Goal: Transaction & Acquisition: Purchase product/service

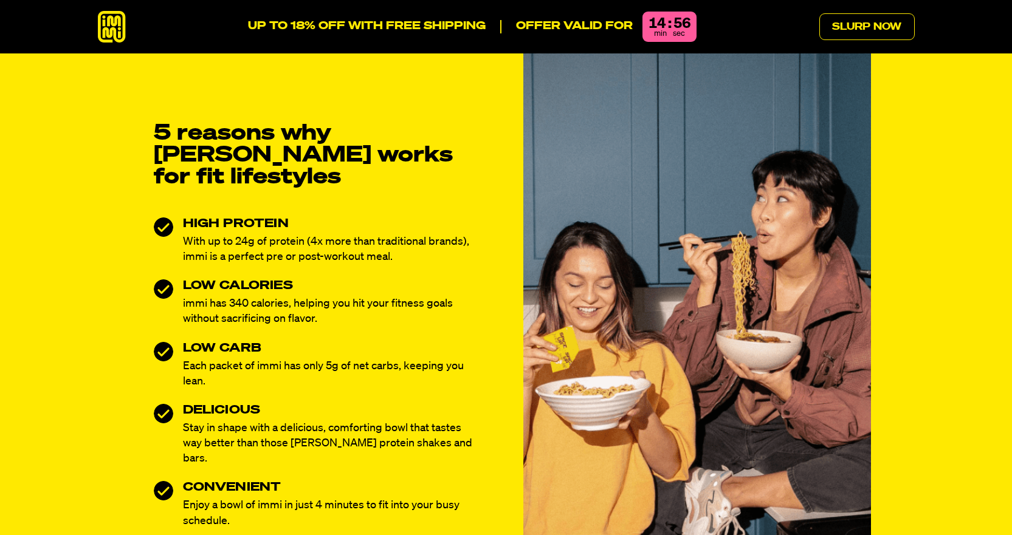
scroll to position [851, 0]
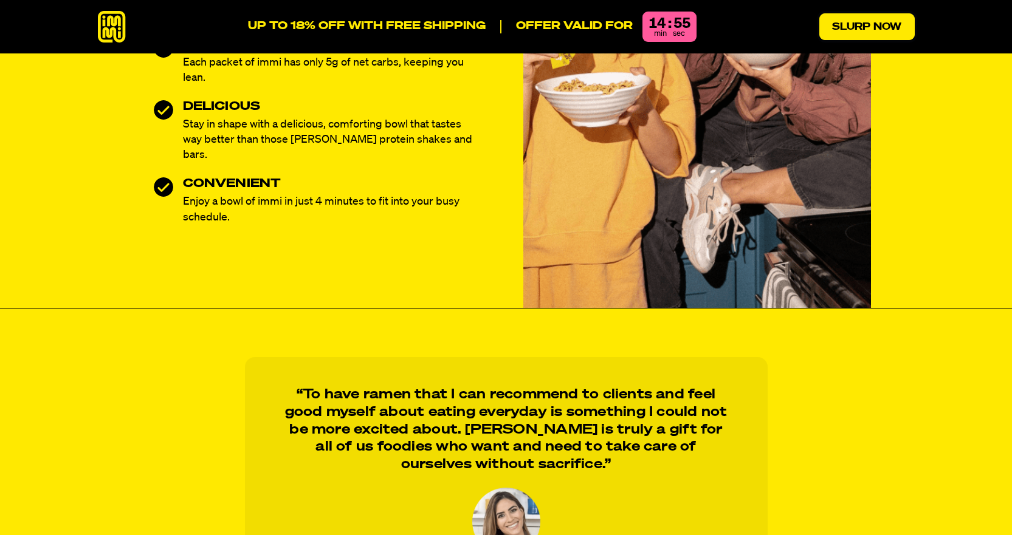
click at [864, 36] on link "Slurp Now" at bounding box center [866, 26] width 95 height 27
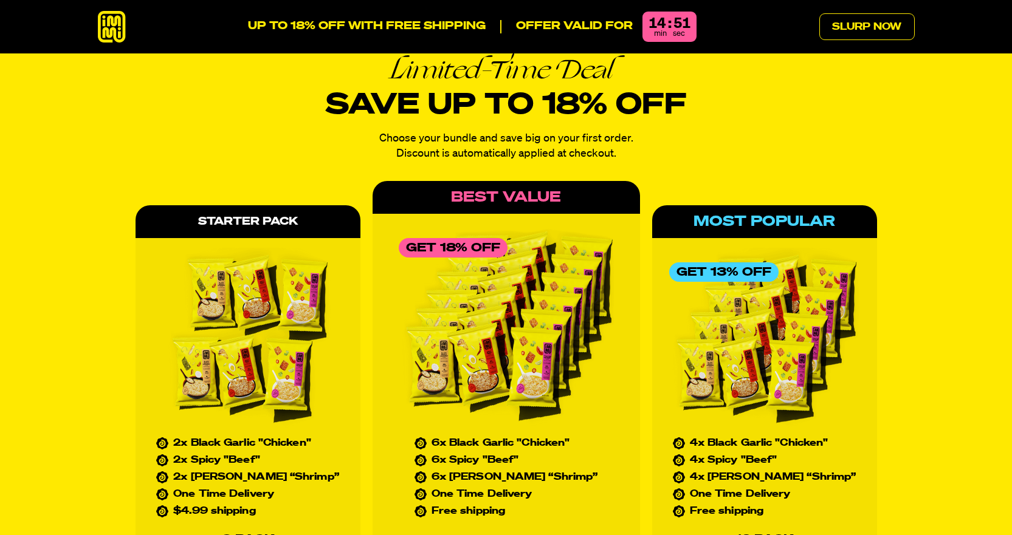
scroll to position [5228, 0]
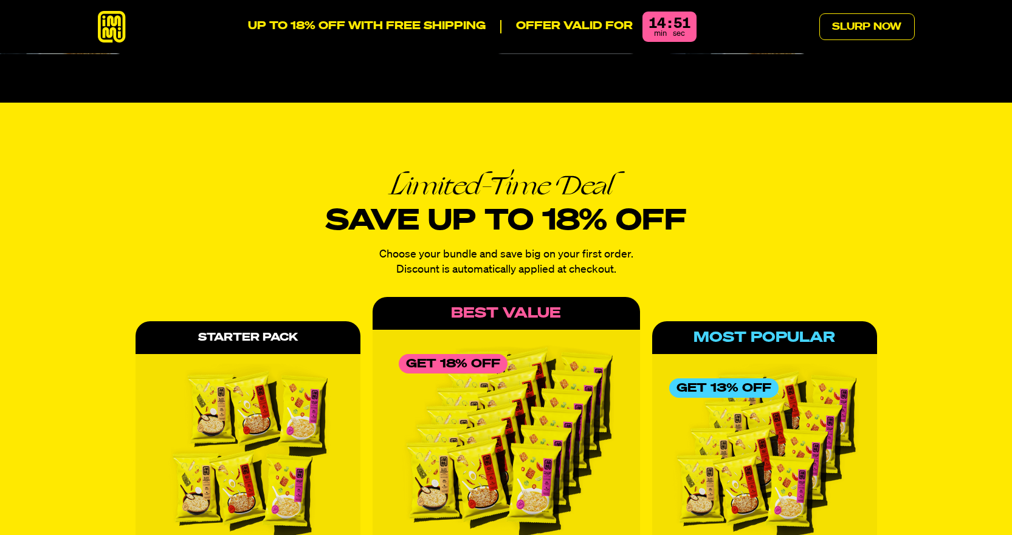
click at [115, 19] on icon at bounding box center [112, 27] width 28 height 32
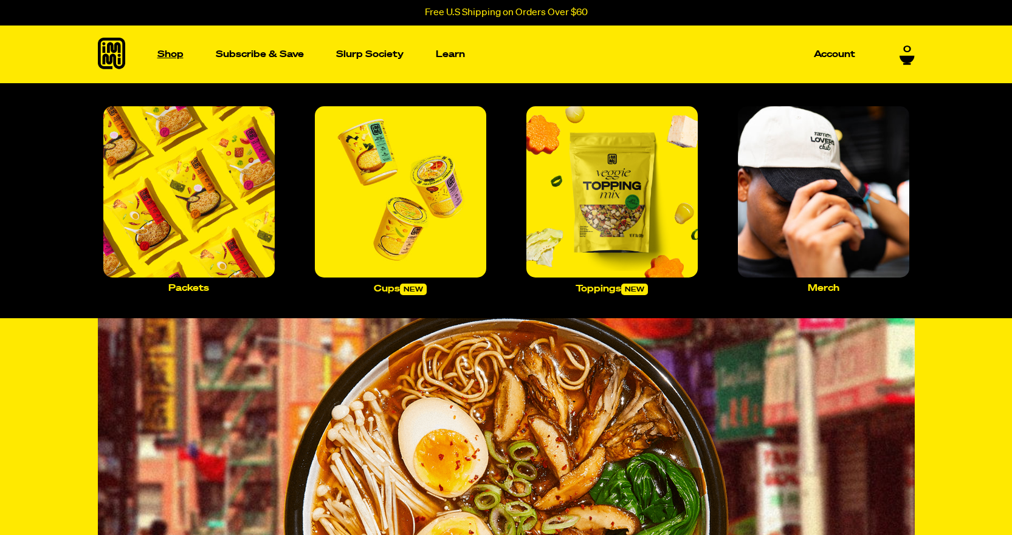
click at [160, 57] on p "Shop" at bounding box center [170, 54] width 26 height 9
click at [189, 289] on p "Packets" at bounding box center [188, 288] width 41 height 9
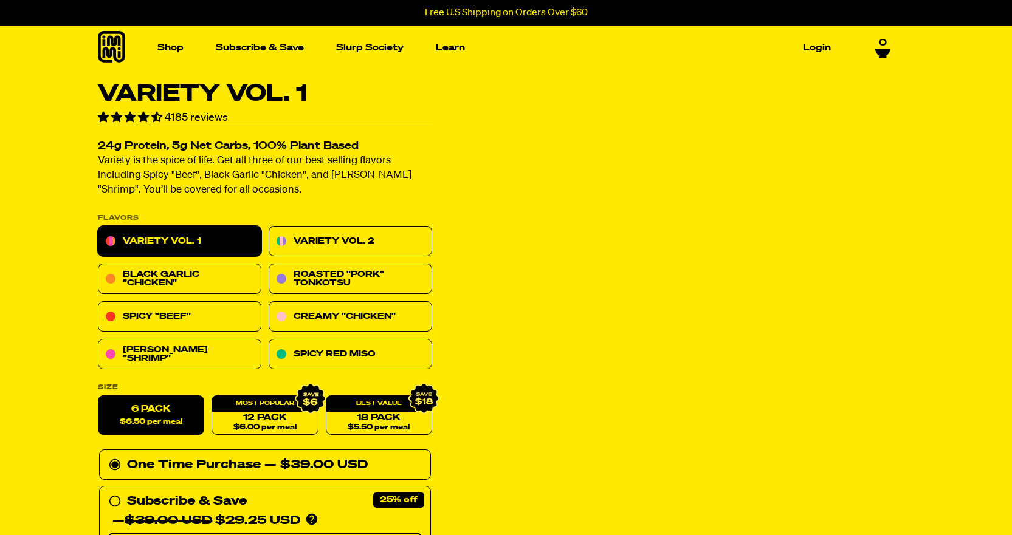
click at [163, 310] on link "Spicy "Beef"" at bounding box center [179, 317] width 163 height 30
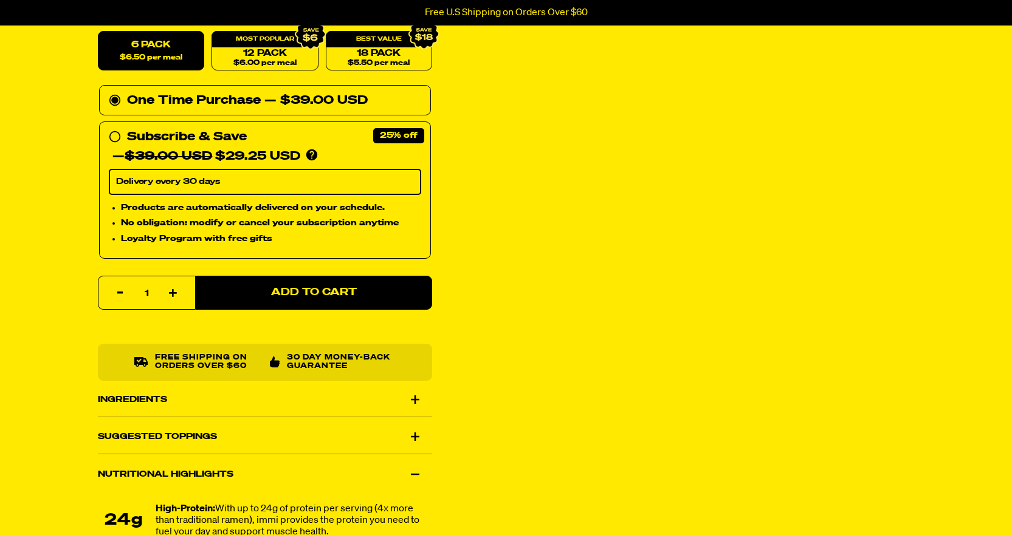
scroll to position [729, 0]
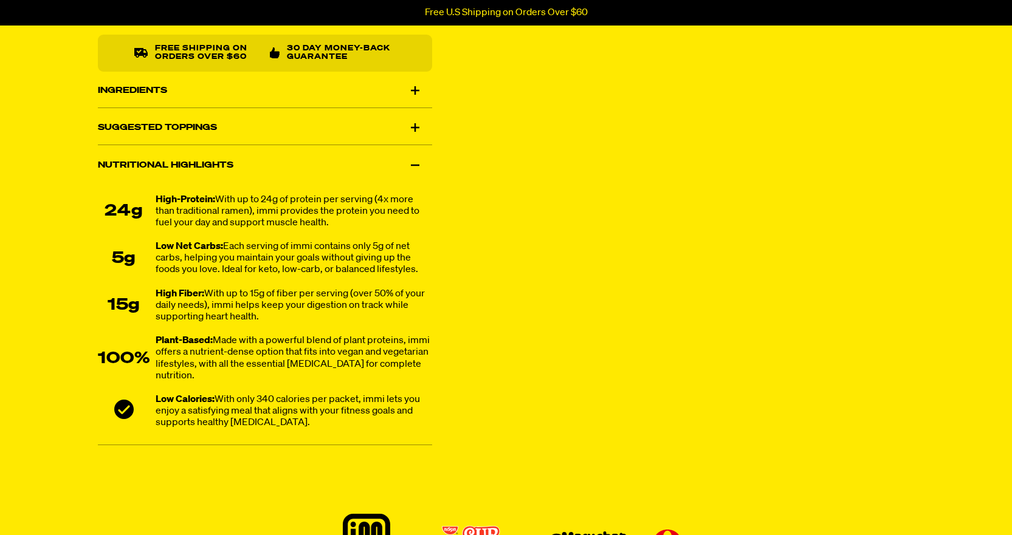
click at [410, 159] on div "Nutritional Highlights" at bounding box center [265, 165] width 334 height 34
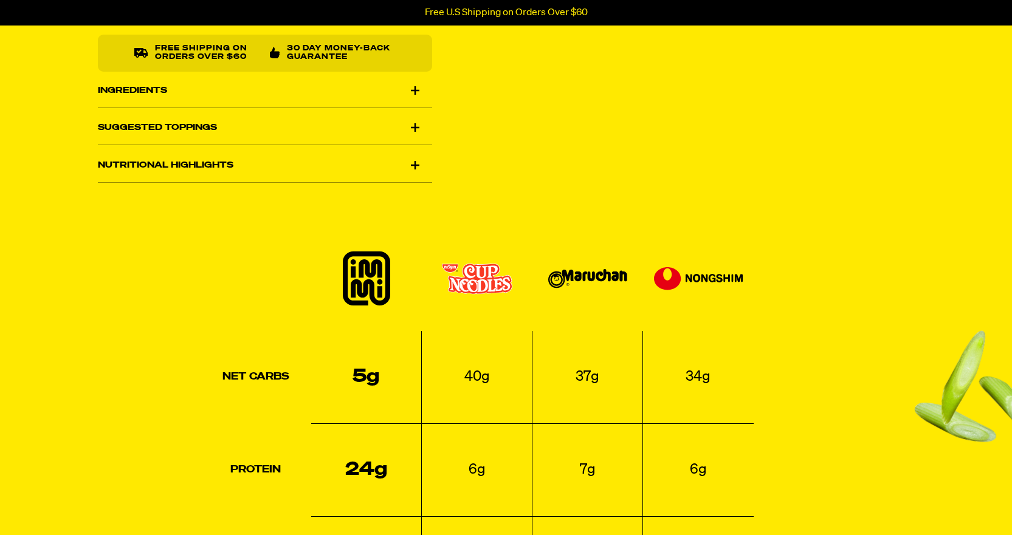
click at [411, 153] on div "Nutritional Highlights" at bounding box center [265, 165] width 334 height 34
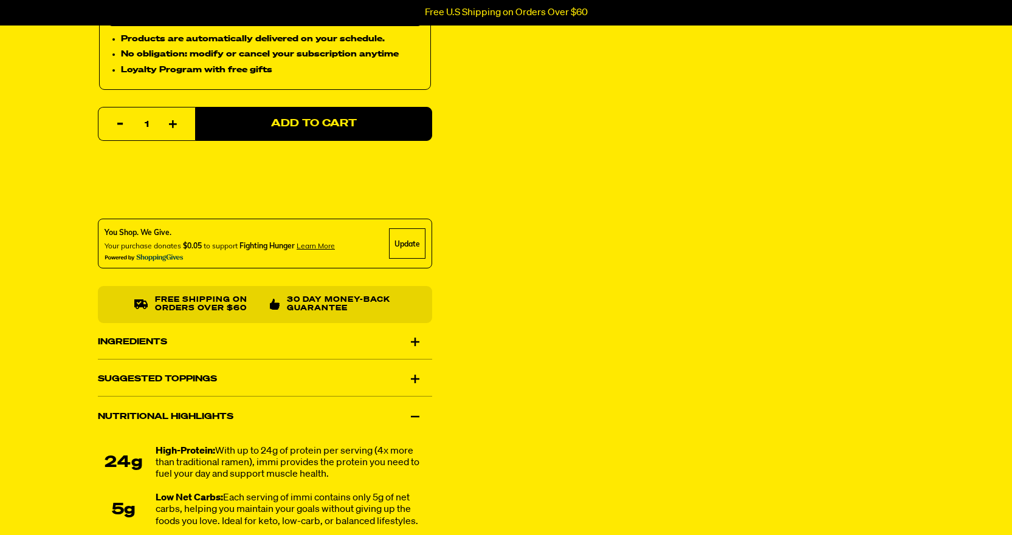
scroll to position [365, 0]
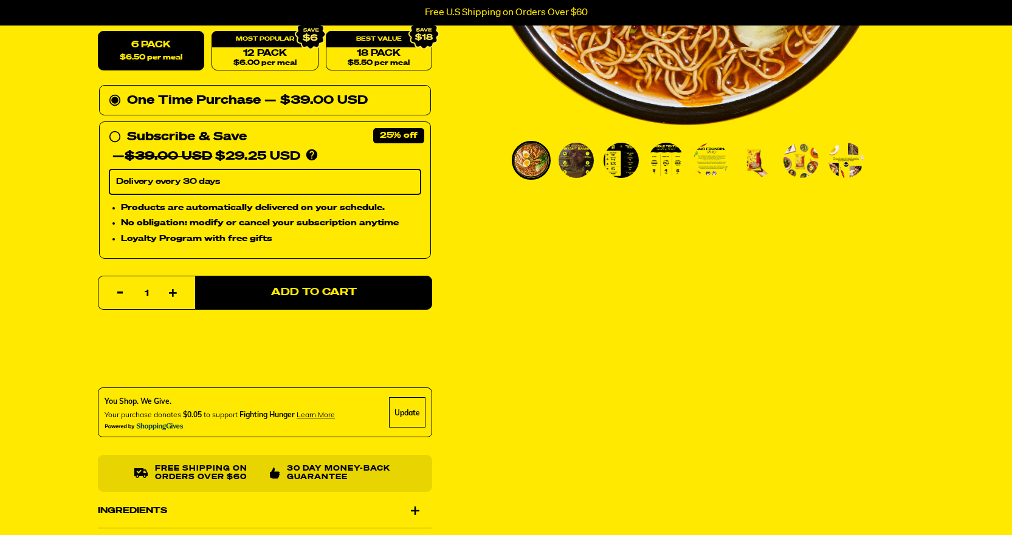
click at [679, 170] on img "Go to slide 4" at bounding box center [665, 160] width 35 height 35
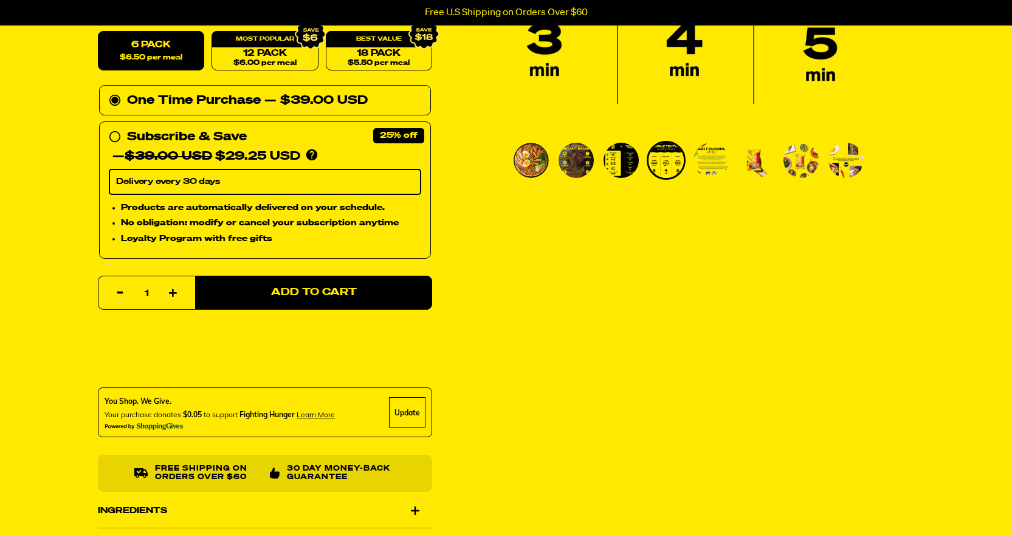
click at [705, 165] on img "Go to slide 5" at bounding box center [710, 160] width 35 height 35
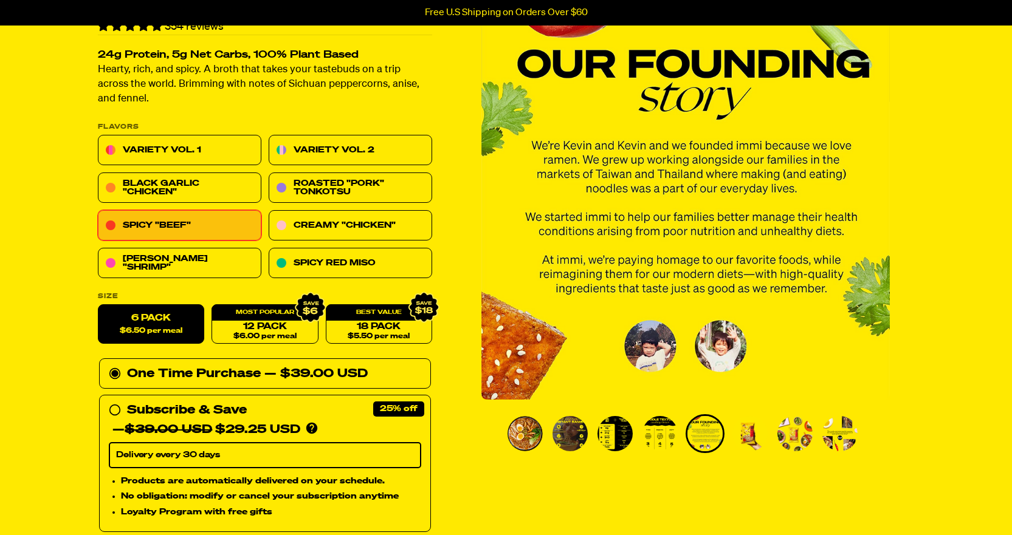
scroll to position [61, 0]
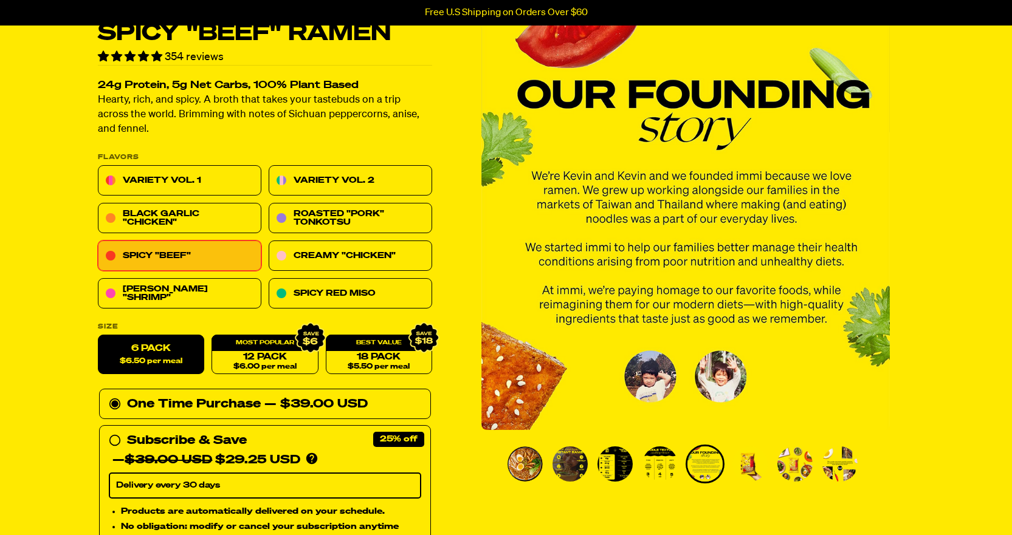
click at [577, 473] on img "Go to slide 2" at bounding box center [569, 464] width 35 height 35
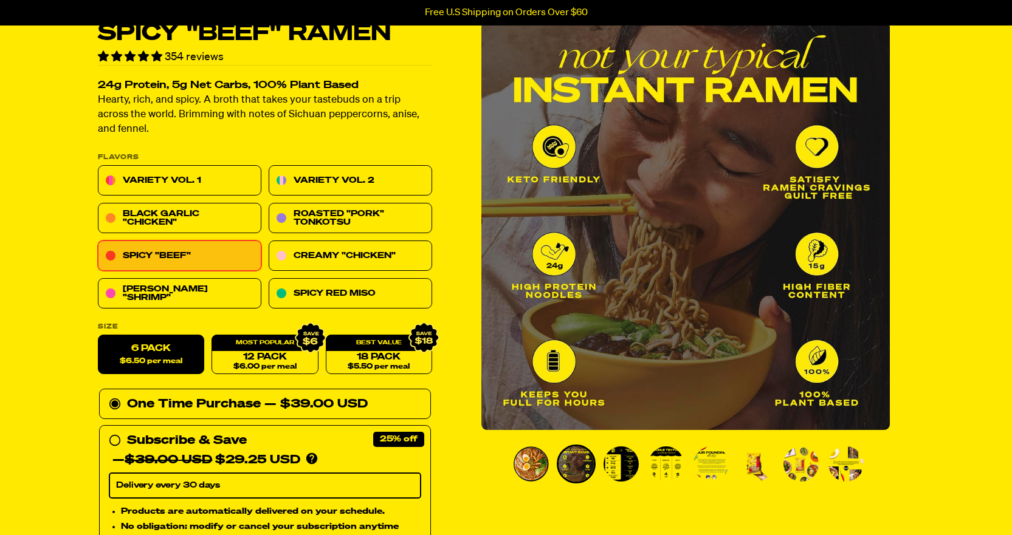
click at [600, 469] on ul "PDP main carousel thumbnails" at bounding box center [692, 464] width 360 height 39
click at [608, 467] on img "Go to slide 3" at bounding box center [620, 464] width 35 height 35
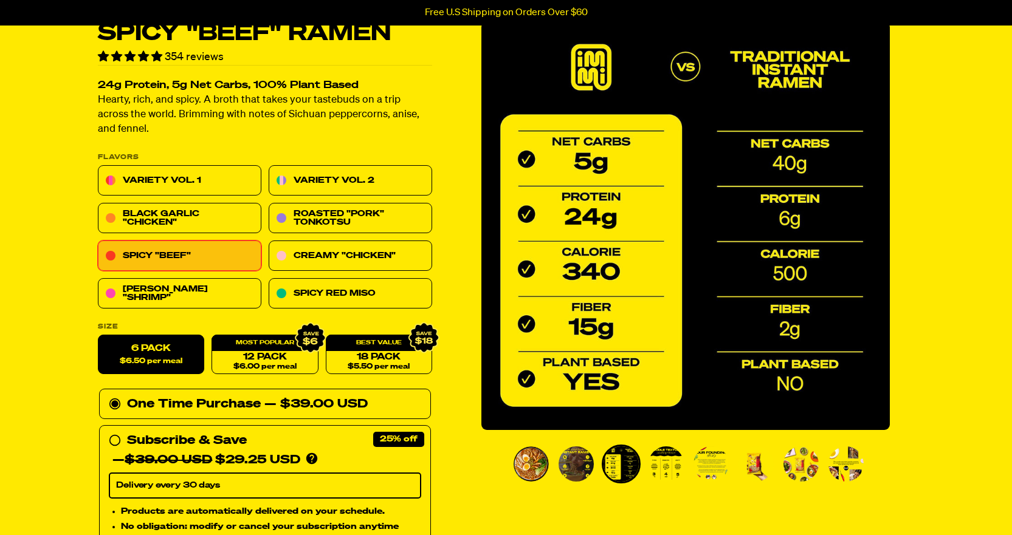
click at [802, 466] on img "Go to slide 7" at bounding box center [800, 464] width 35 height 35
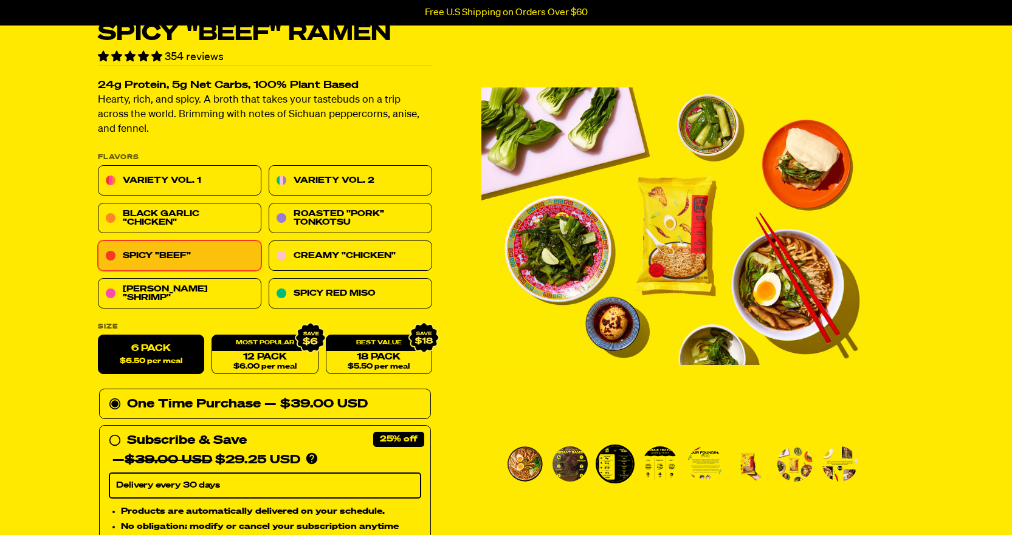
click at [839, 462] on img "Go to slide 8" at bounding box center [839, 464] width 35 height 35
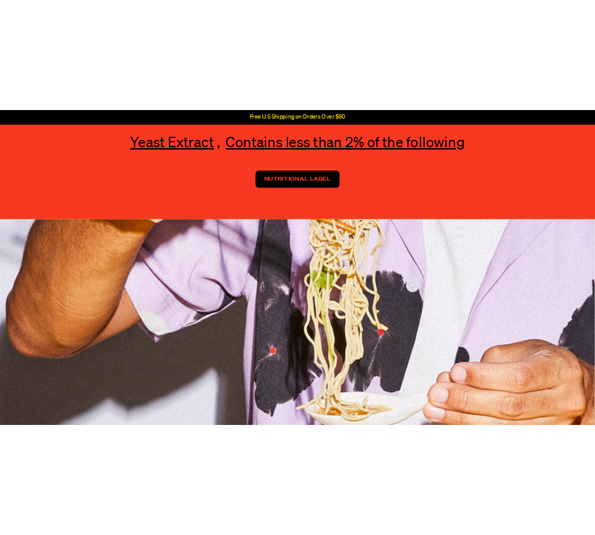
scroll to position [2917, 0]
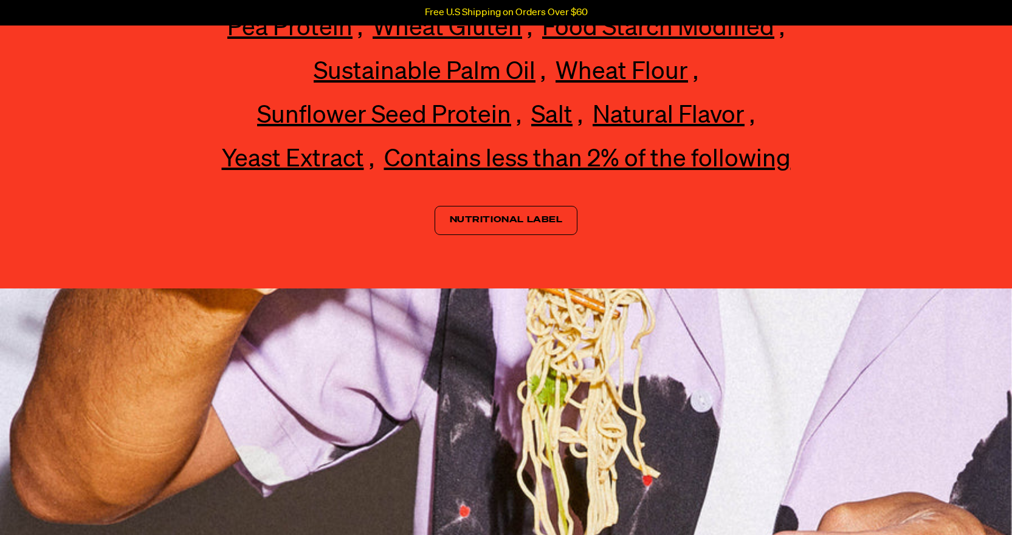
click at [492, 216] on link "Nutritional Label" at bounding box center [505, 220] width 143 height 29
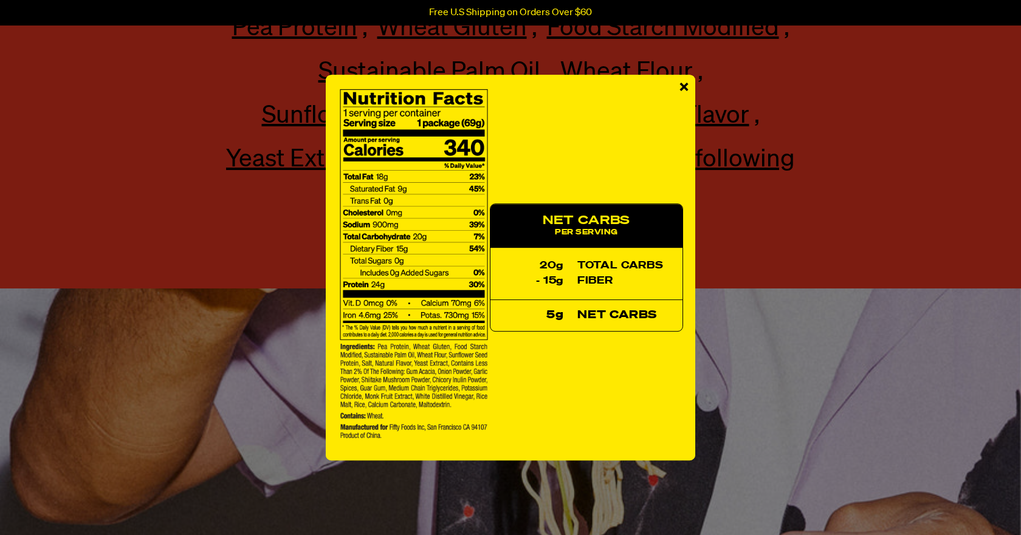
click at [394, 235] on img at bounding box center [414, 265] width 152 height 356
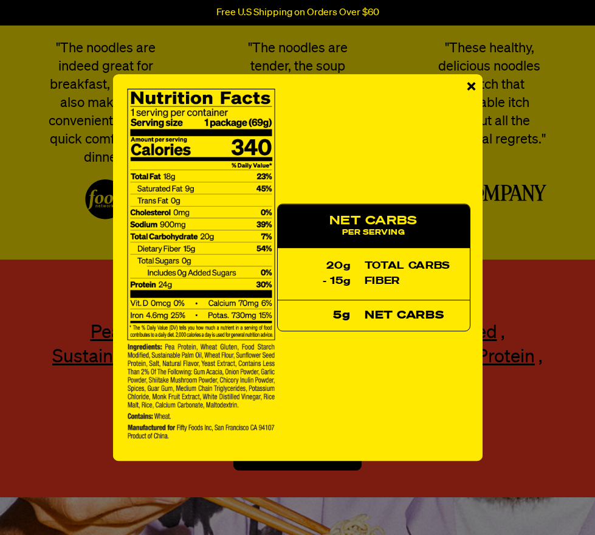
click at [468, 86] on span "×" at bounding box center [471, 87] width 10 height 27
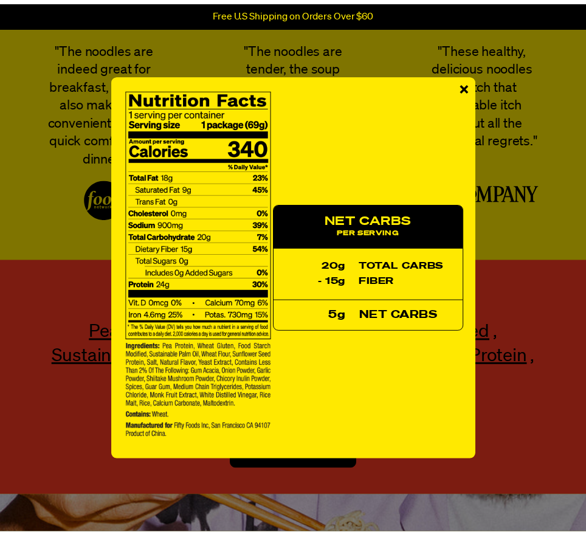
scroll to position [2912, 0]
